Goal: Task Accomplishment & Management: Use online tool/utility

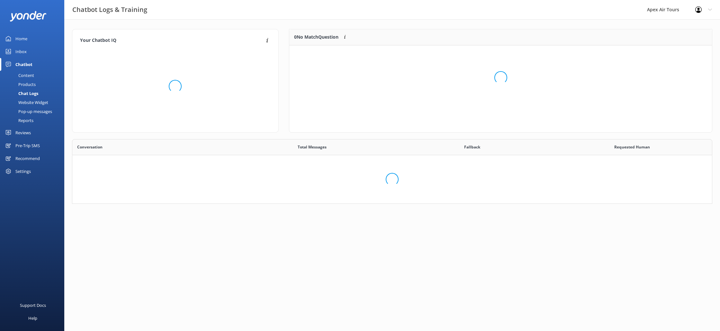
scroll to position [65, 641]
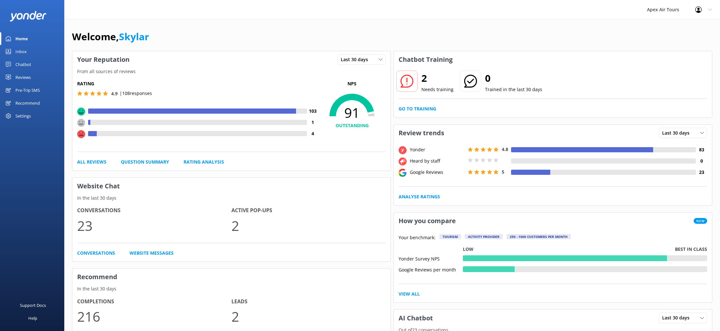
click at [23, 79] on div "Reviews" at bounding box center [22, 77] width 15 height 13
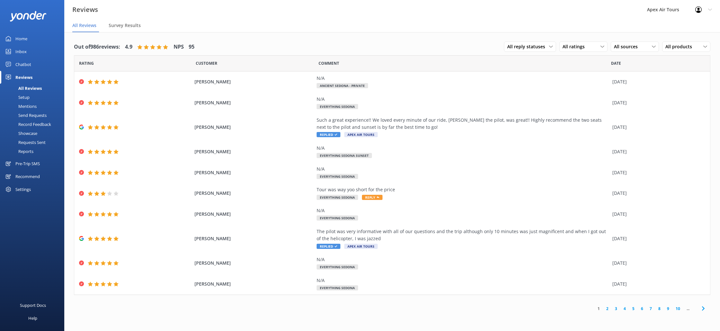
click at [31, 176] on div "Recommend" at bounding box center [27, 176] width 24 height 13
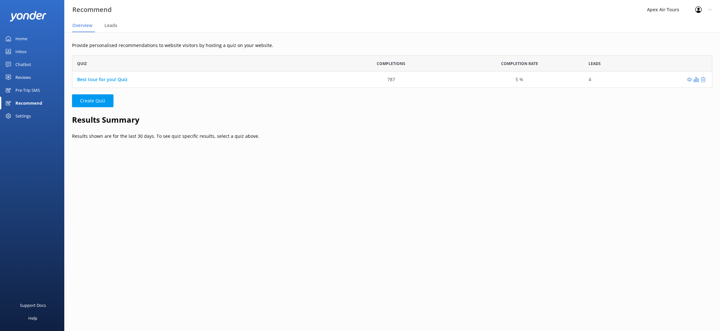
scroll to position [32, 641]
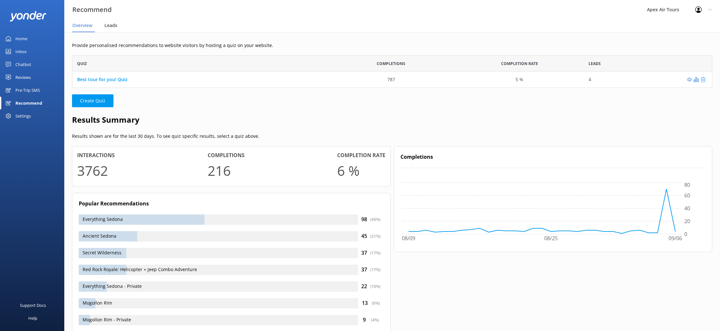
click at [118, 28] on div "Leads" at bounding box center [112, 25] width 15 height 13
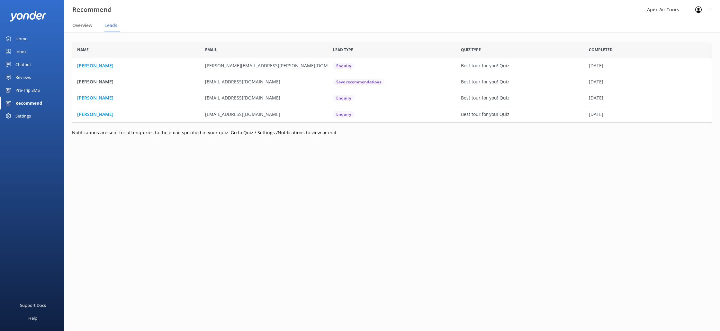
scroll to position [81, 641]
click at [89, 68] on p "Alisa Endress" at bounding box center [95, 65] width 36 height 7
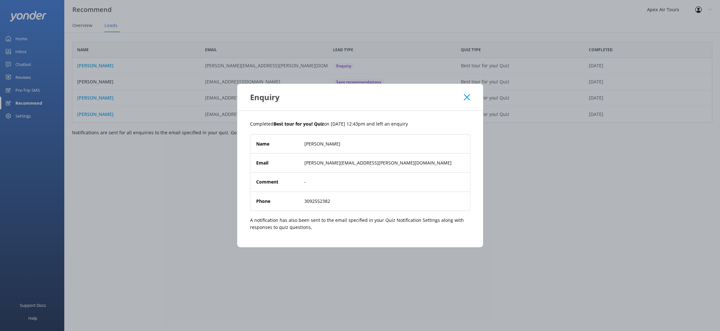
click at [467, 99] on icon at bounding box center [467, 97] width 6 height 6
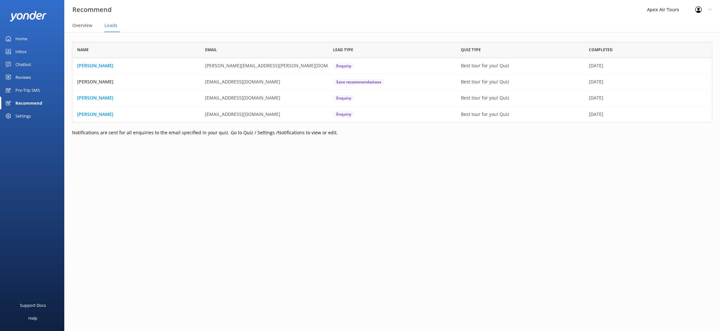
click at [83, 67] on p "Alisa Endress" at bounding box center [95, 65] width 36 height 7
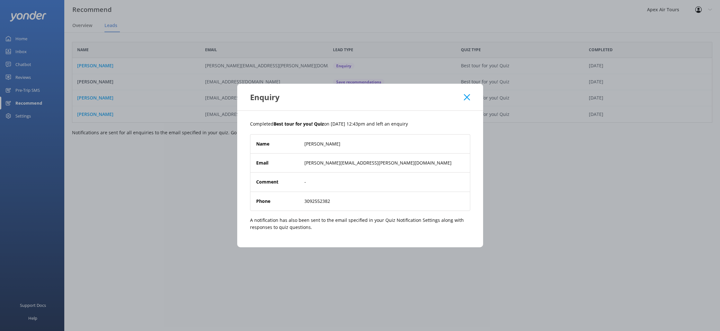
click at [464, 98] on icon at bounding box center [467, 97] width 6 height 6
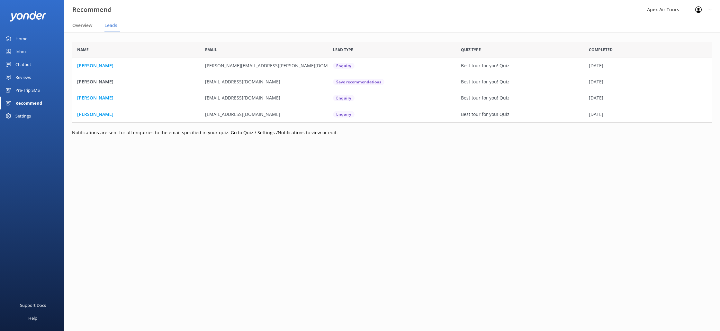
click at [91, 98] on p "Allison Eastridge" at bounding box center [95, 97] width 36 height 7
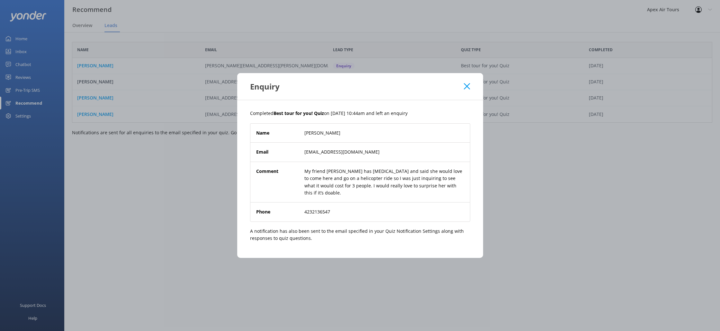
click at [469, 89] on use at bounding box center [467, 86] width 6 height 6
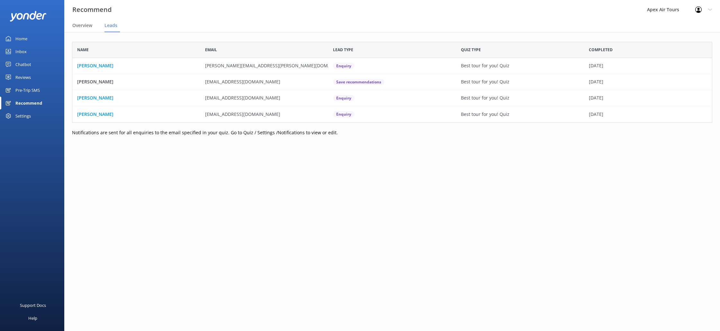
click at [100, 117] on p "SARA MOORE" at bounding box center [95, 114] width 36 height 7
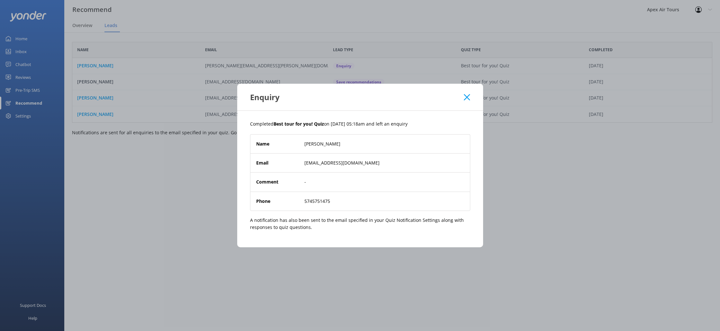
click at [470, 100] on use at bounding box center [467, 97] width 6 height 6
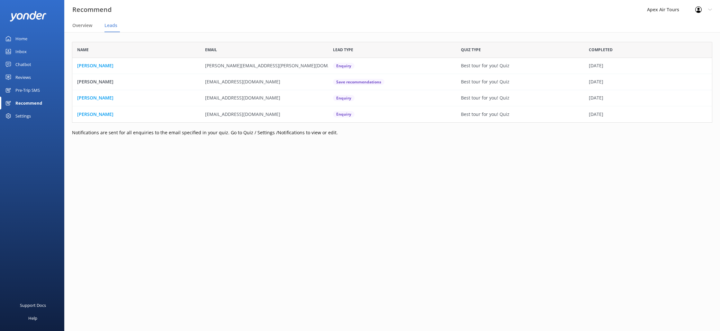
click at [89, 64] on p "Alisa Endress" at bounding box center [95, 65] width 36 height 7
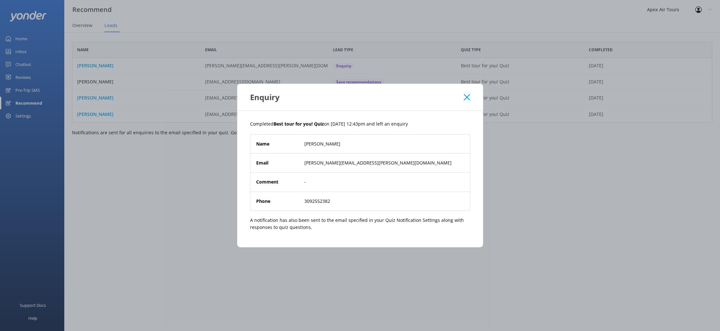
click at [467, 98] on icon at bounding box center [467, 97] width 6 height 6
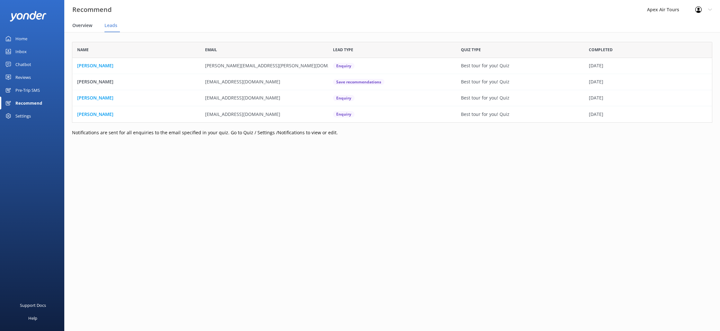
click at [82, 28] on span "Overview" at bounding box center [82, 25] width 20 height 6
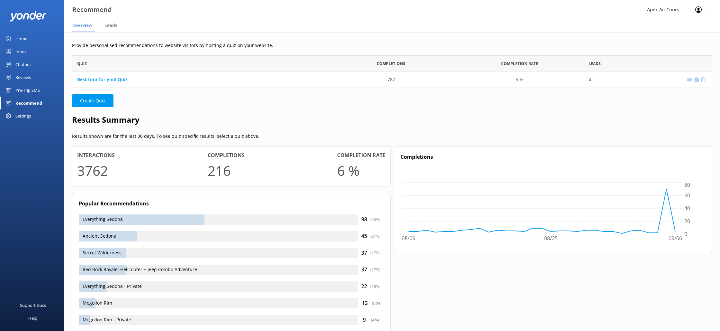
click at [698, 80] on use "grid" at bounding box center [696, 79] width 5 height 5
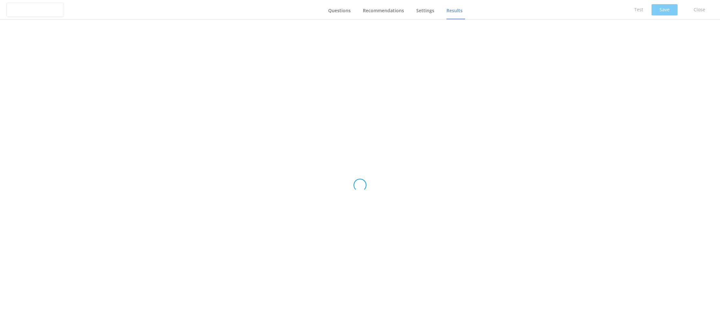
type input "Best tour for you! Quiz"
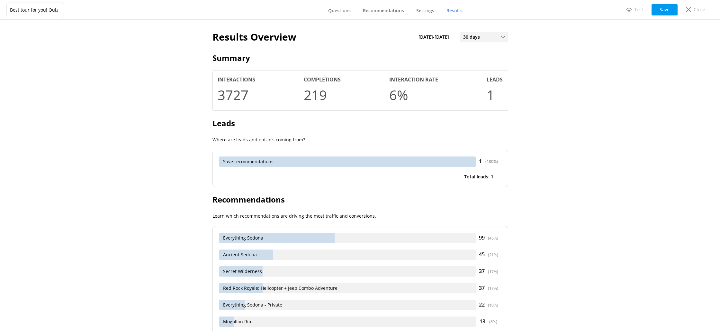
click at [505, 37] on icon at bounding box center [503, 37] width 4 height 4
click at [478, 74] on div "Last 90 days" at bounding box center [475, 76] width 23 height 6
